Goal: Task Accomplishment & Management: Use online tool/utility

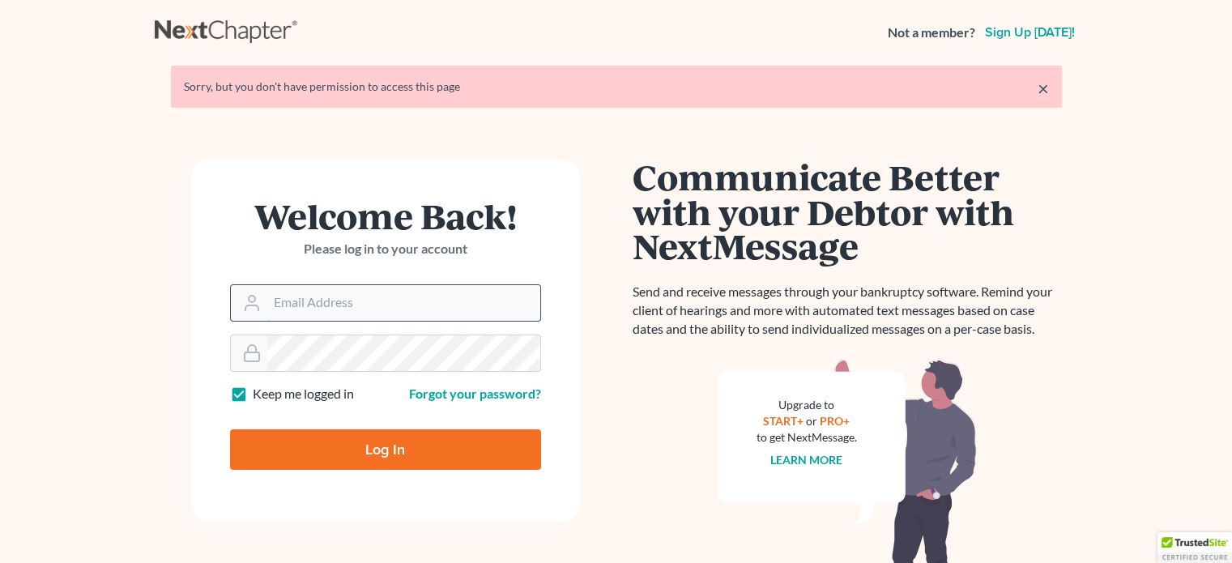
click at [361, 304] on input "Email Address" at bounding box center [403, 303] width 273 height 36
type input "k"
type input "[EMAIL_ADDRESS][DOMAIN_NAME]"
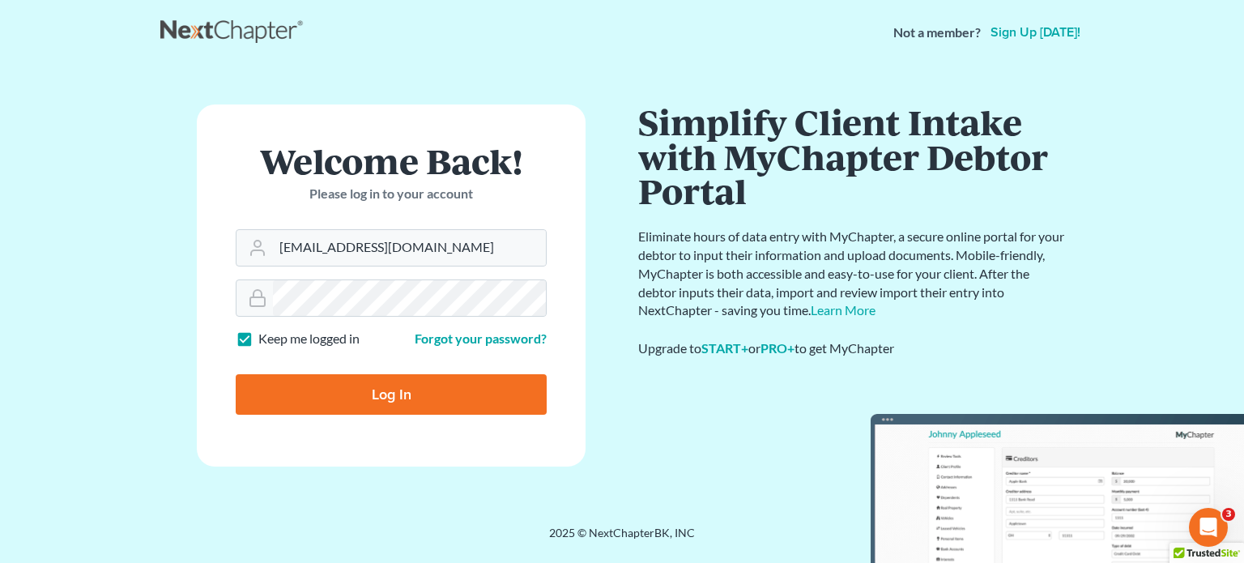
click at [318, 399] on input "Log In" at bounding box center [391, 394] width 311 height 41
type input "Thinking..."
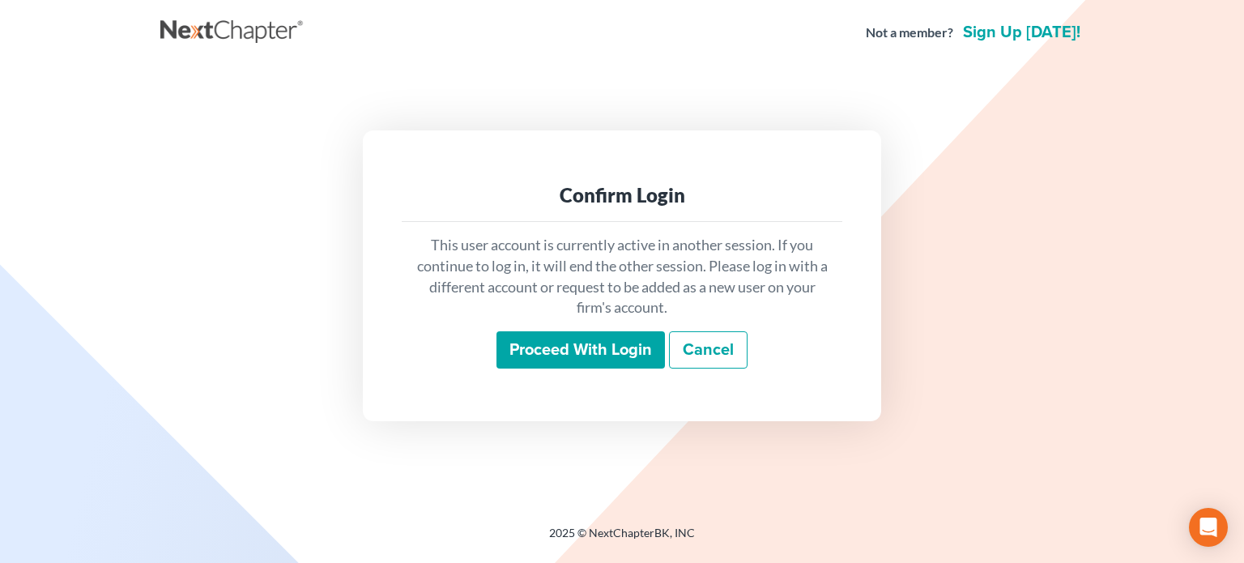
click at [645, 352] on input "Proceed with login" at bounding box center [581, 349] width 168 height 37
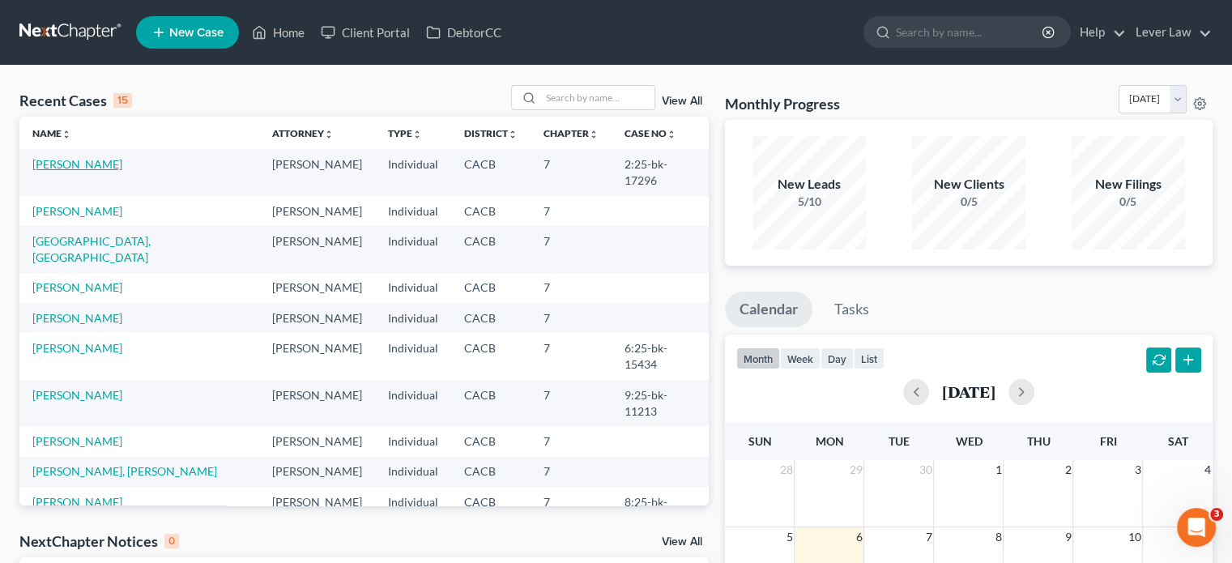
click at [96, 166] on link "Taylor, Cassandra" at bounding box center [77, 164] width 90 height 14
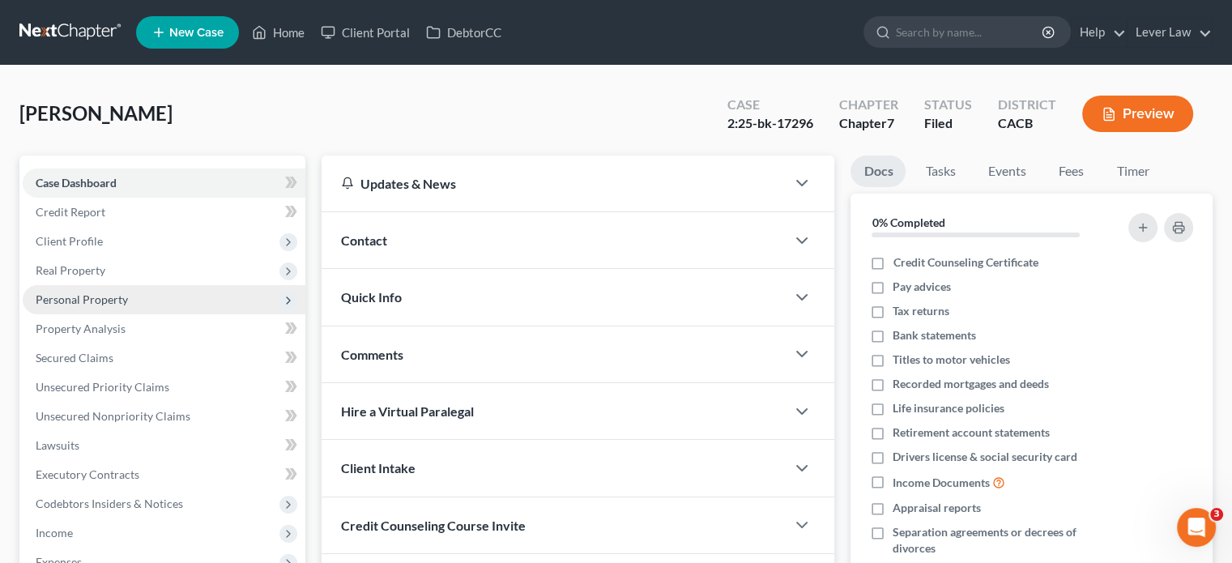
click at [80, 304] on span "Personal Property" at bounding box center [82, 299] width 92 height 14
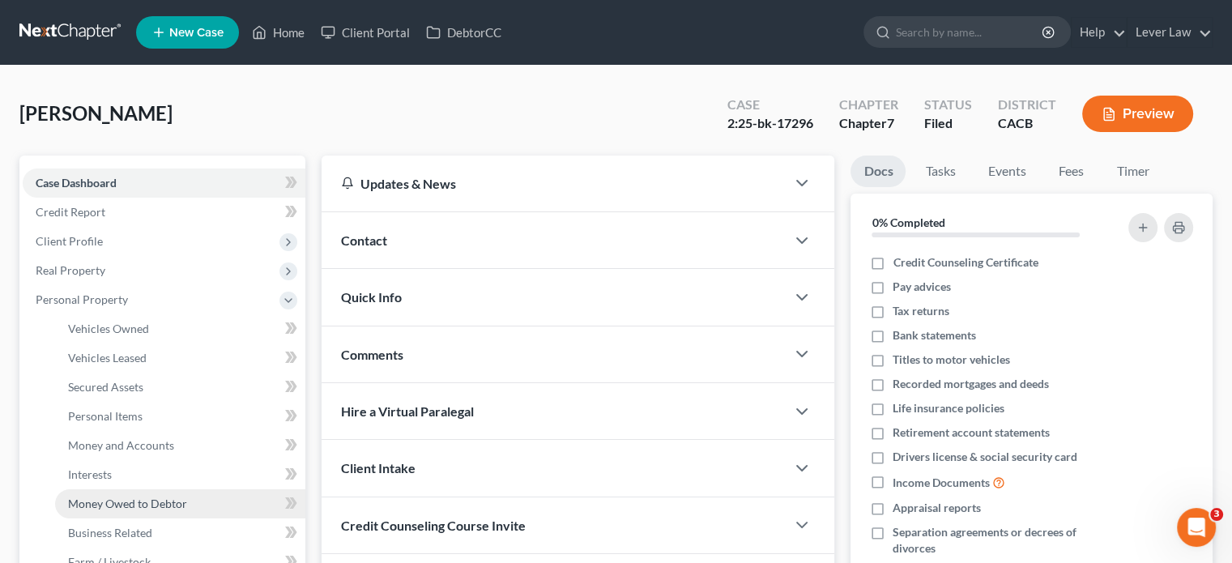
click at [100, 513] on link "Money Owed to Debtor" at bounding box center [180, 503] width 250 height 29
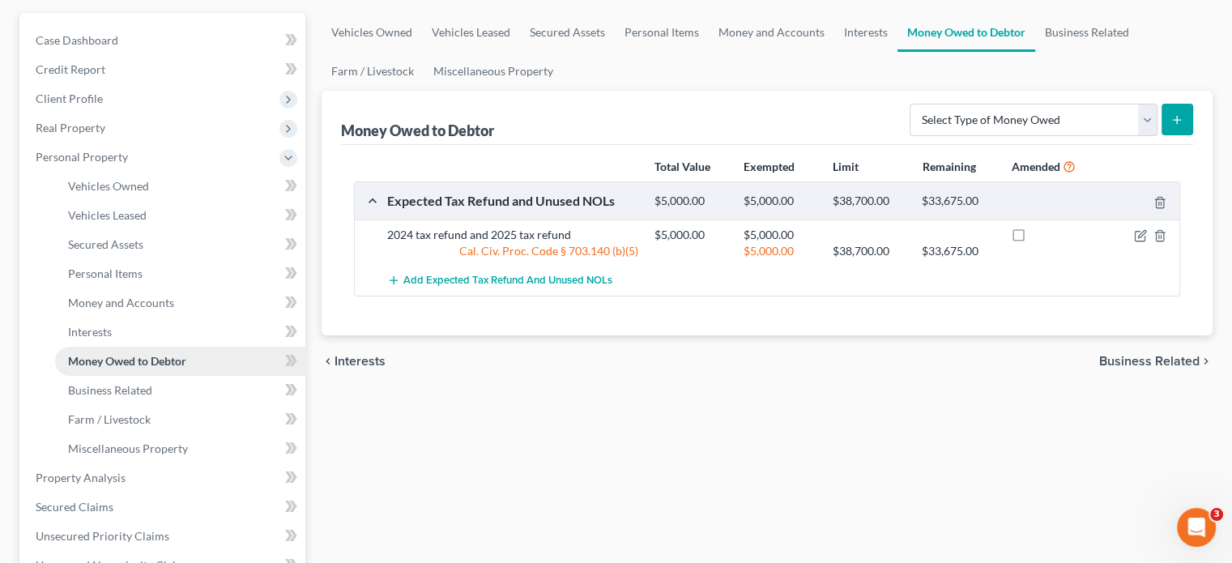
scroll to position [162, 0]
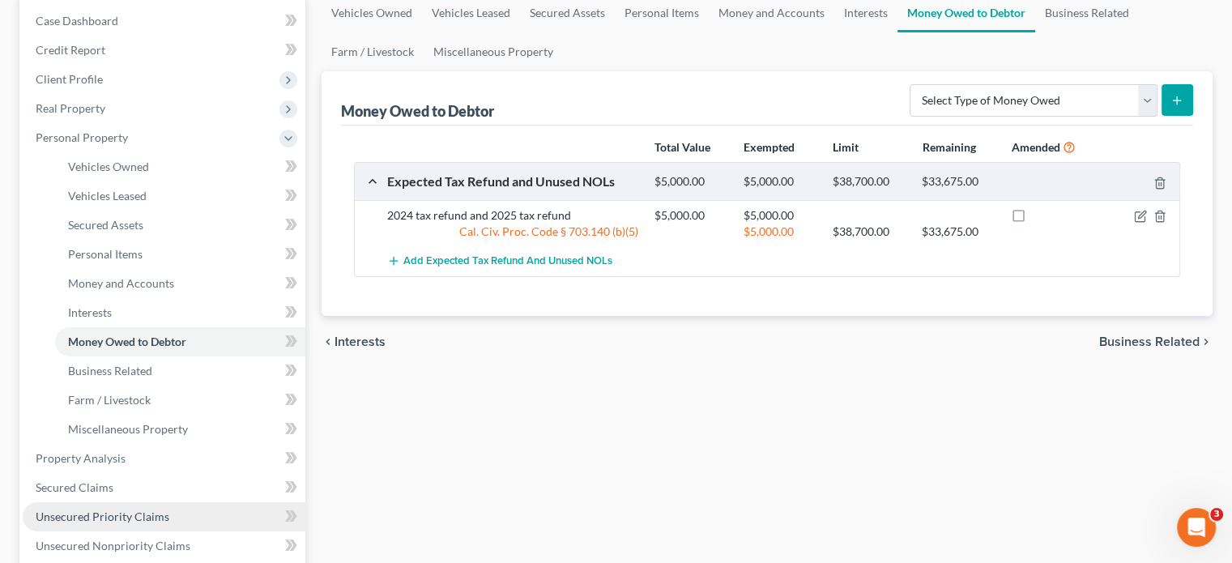
click at [75, 522] on span "Unsecured Priority Claims" at bounding box center [103, 517] width 134 height 14
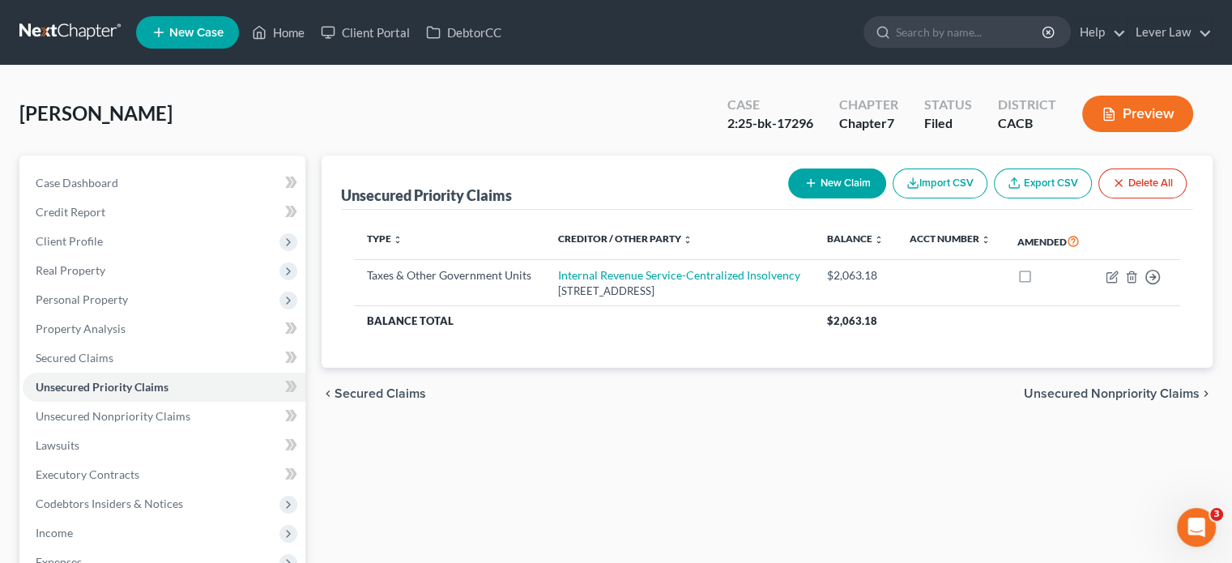
click at [62, 36] on link at bounding box center [71, 32] width 104 height 29
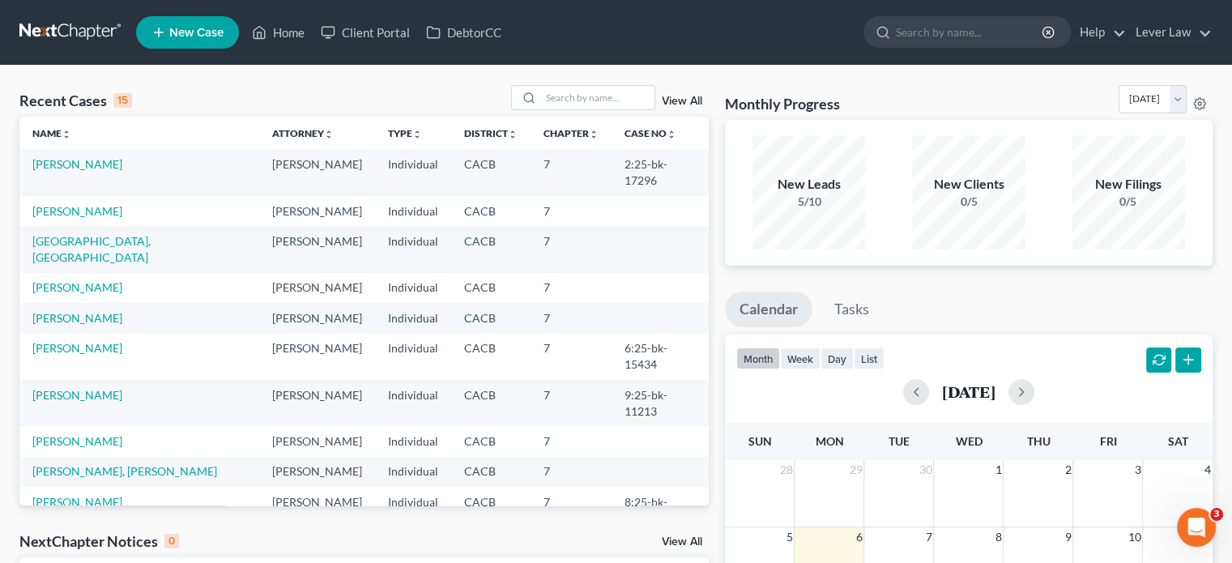
click at [55, 541] on link "Corbo, George" at bounding box center [77, 548] width 90 height 14
